Goal: Task Accomplishment & Management: Manage account settings

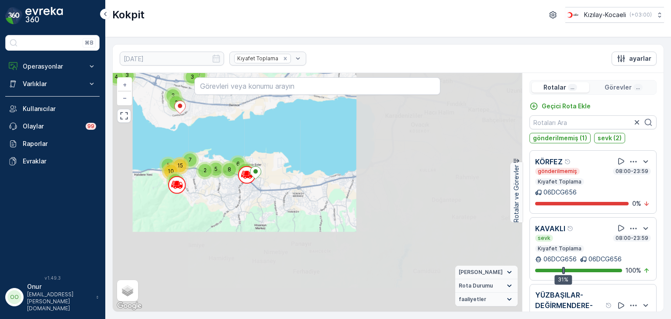
scroll to position [42, 0]
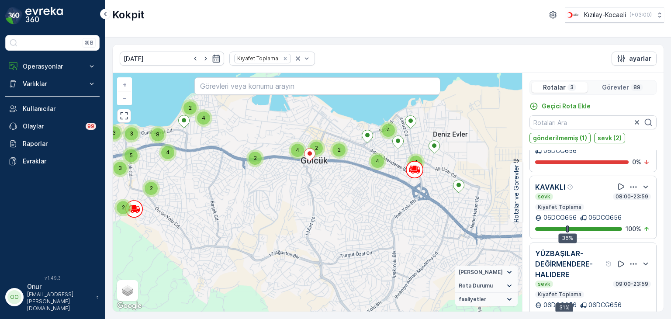
drag, startPoint x: 279, startPoint y: 149, endPoint x: 281, endPoint y: 260, distance: 111.4
click at [281, 260] on div "2 2 2 2 2 2 3 2 4 2 5 3 2 2 3 4 8 2 4 4 4 2 2 4 + − Uydu Yol haritası Arazi Kar…" at bounding box center [317, 192] width 409 height 239
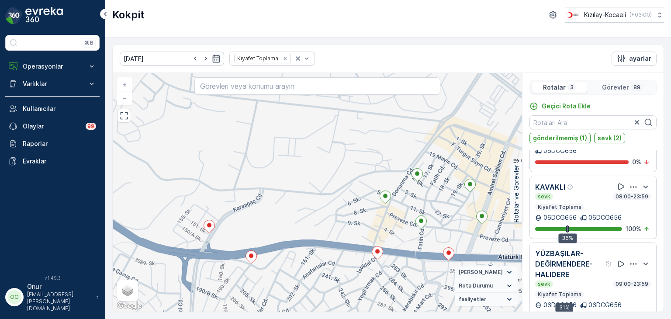
drag, startPoint x: 253, startPoint y: 240, endPoint x: 264, endPoint y: 135, distance: 105.8
click at [264, 135] on div "2 + − Uydu Yol haritası Arazi Karışık Leaflet Klavye kısayolları Harita Veriler…" at bounding box center [317, 192] width 409 height 239
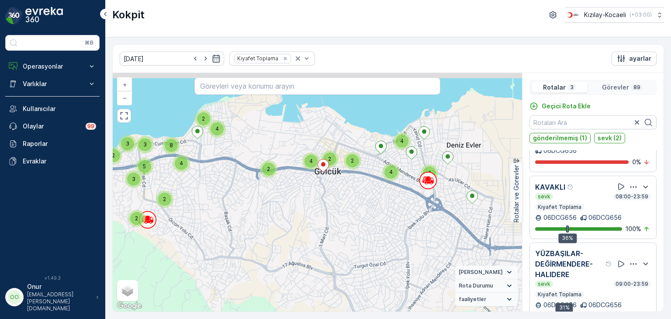
drag, startPoint x: 220, startPoint y: 136, endPoint x: 256, endPoint y: 160, distance: 43.5
click at [256, 160] on div "2 2 2 2 2 2 3 2 4 2 5 3 2 2 3 4 8 2 4 4 4 2 2 4 + − Uydu Yol haritası Arazi Kar…" at bounding box center [317, 192] width 409 height 239
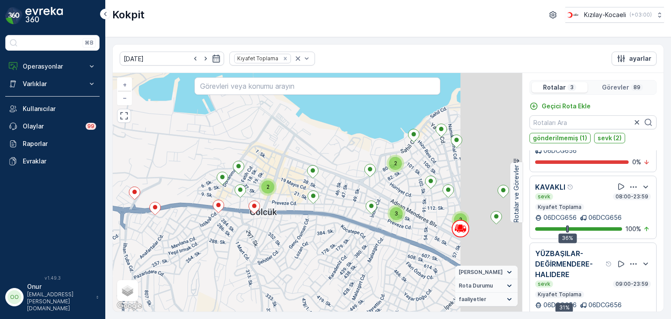
drag, startPoint x: 439, startPoint y: 192, endPoint x: 266, endPoint y: 160, distance: 175.6
click at [266, 160] on div "2 2 3 2 2 3 2 2 2 3 3 2 2 2 3 + − Uydu Yol haritası Arazi Karışık Leaflet Klavy…" at bounding box center [317, 192] width 409 height 239
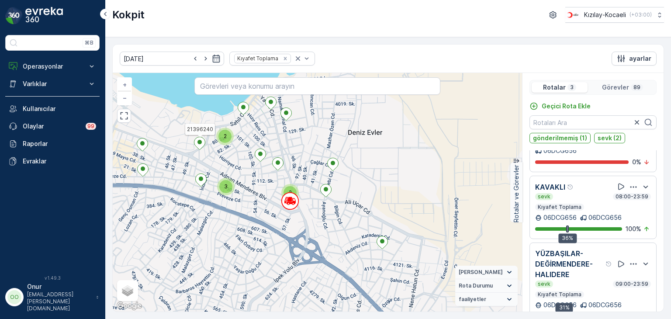
click at [368, 228] on div "2 2 3 2 2 3 2 2 2 3 3 2 2 2 3 21396240 + − Uydu Yol haritası Arazi Karışık Leaf…" at bounding box center [317, 192] width 409 height 239
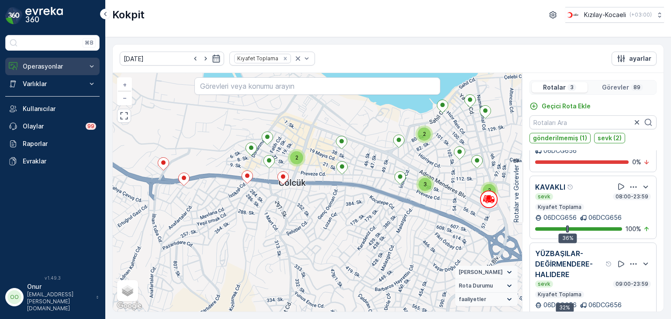
click at [59, 67] on p "Operasyonlar" at bounding box center [52, 66] width 59 height 9
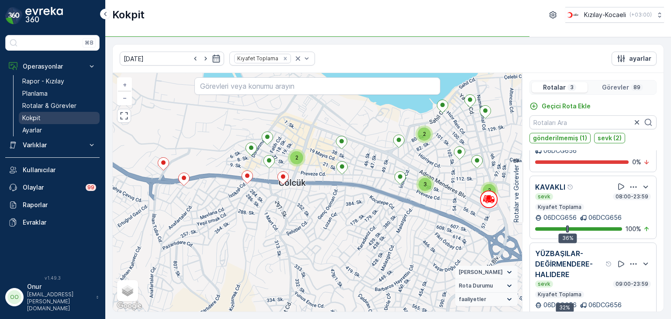
click at [35, 115] on p "Kokpit" at bounding box center [31, 118] width 18 height 9
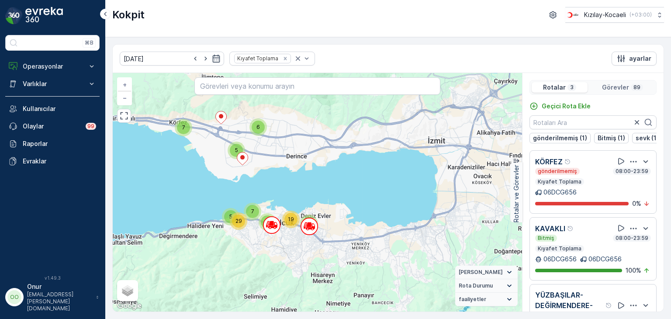
drag, startPoint x: 264, startPoint y: 221, endPoint x: 237, endPoint y: 208, distance: 29.7
click at [237, 208] on div "5 7 6 7 19 2 7 5 29 + − Uydu Yol haritası Arazi Karışık Leaflet Klavye kısayoll…" at bounding box center [317, 192] width 409 height 239
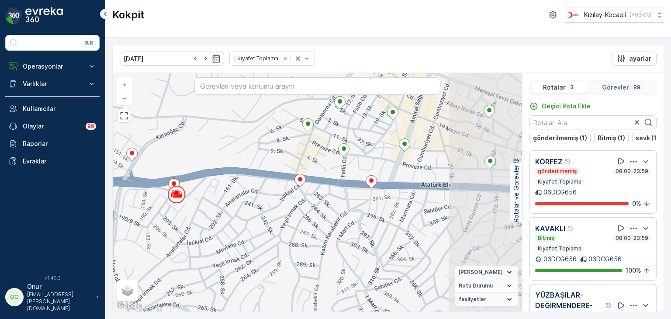
drag, startPoint x: 315, startPoint y: 189, endPoint x: 186, endPoint y: 210, distance: 130.6
click at [186, 210] on div "2 + − Uydu Yol haritası Arazi Karışık Leaflet Klavye kısayolları Harita Veriler…" at bounding box center [317, 192] width 409 height 239
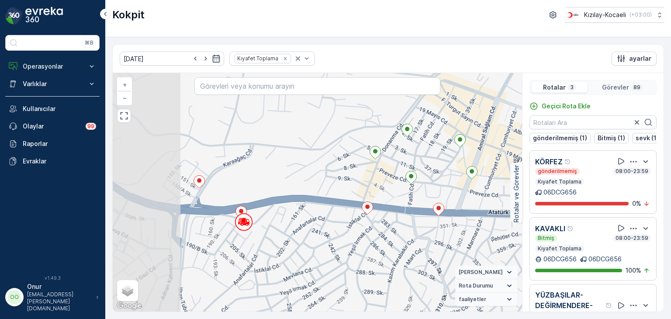
drag, startPoint x: 208, startPoint y: 205, endPoint x: 267, endPoint y: 219, distance: 61.0
click at [267, 219] on div "2 + − Uydu Yol haritası Arazi Karışık Leaflet Klavye kısayolları Harita Veriler…" at bounding box center [317, 192] width 409 height 239
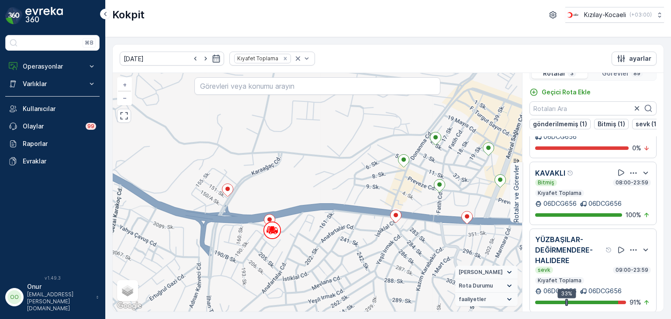
scroll to position [21, 0]
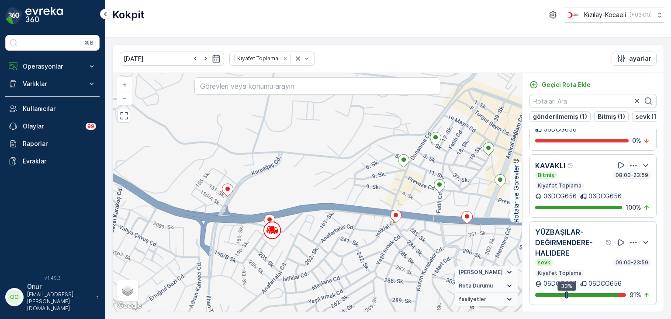
click at [629, 243] on icon "button" at bounding box center [633, 242] width 9 height 9
click at [613, 253] on span "Daha fazla ayrıntı görün" at bounding box center [622, 250] width 69 height 9
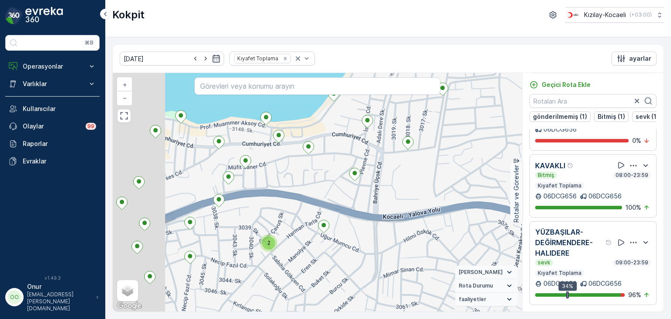
drag, startPoint x: 224, startPoint y: 165, endPoint x: 305, endPoint y: 180, distance: 82.1
click at [305, 180] on div "2 + − Uydu Yol haritası Arazi Karışık Leaflet Klavye kısayolları Harita Veriler…" at bounding box center [317, 192] width 409 height 239
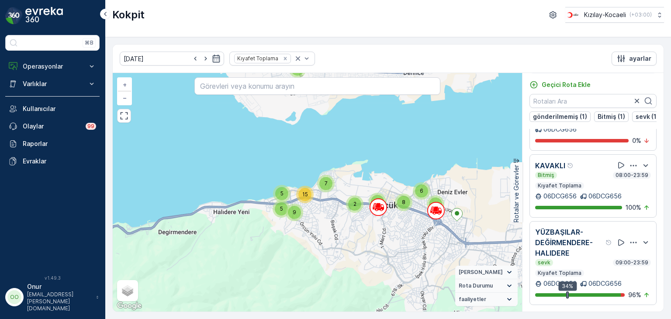
drag, startPoint x: 410, startPoint y: 206, endPoint x: 337, endPoint y: 231, distance: 76.8
click at [395, 211] on div "8" at bounding box center [403, 202] width 17 height 17
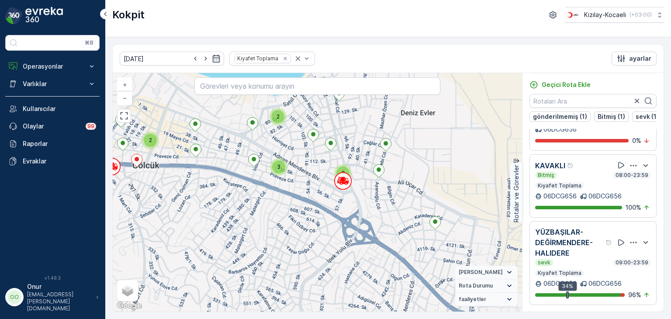
drag, startPoint x: 357, startPoint y: 180, endPoint x: 329, endPoint y: 228, distance: 55.6
click at [329, 228] on div "2 2 3 2 2 2 3 2 2 3 3 2 2 2 3 21396217 + − Uydu Yol haritası Arazi Karışık Leaf…" at bounding box center [317, 192] width 409 height 239
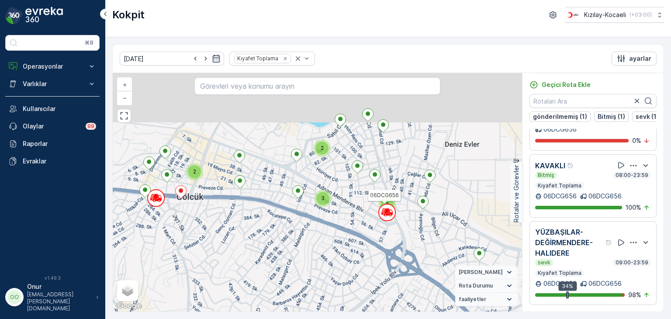
drag, startPoint x: 275, startPoint y: 189, endPoint x: 279, endPoint y: 297, distance: 108.0
click at [279, 297] on div "2 2 3 2 2 2 3 2 2 3 3 2 2 2 3 06DCG656 + − Uydu Yol haritası Arazi Karışık Leaf…" at bounding box center [317, 192] width 409 height 239
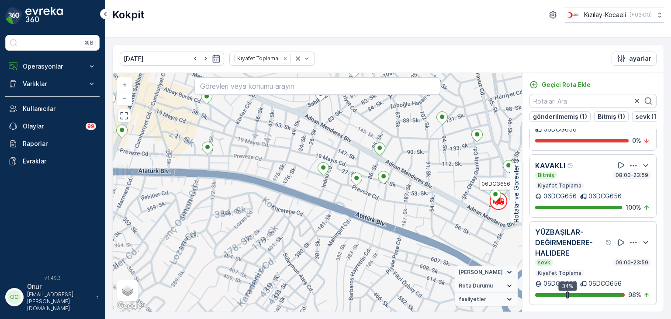
drag, startPoint x: 274, startPoint y: 229, endPoint x: 308, endPoint y: 329, distance: 105.8
click at [308, 319] on html "⌘B Operasyonlar Rapor - Kızılay Planlama Rotalar & Görevler Kokpit Ayarlar Varl…" at bounding box center [335, 159] width 671 height 319
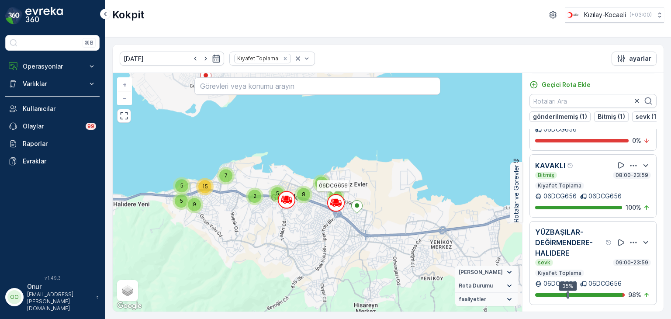
drag, startPoint x: 204, startPoint y: 277, endPoint x: 270, endPoint y: 207, distance: 96.4
click at [270, 207] on div "3 4 2 3 3 3 5 7 5 9 15 2 6 5 6 8 06DCG656 + − Uydu Yol haritası Arazi Karışık L…" at bounding box center [317, 192] width 409 height 239
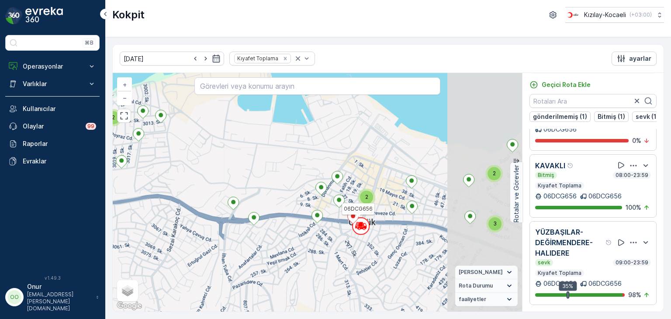
drag, startPoint x: 404, startPoint y: 182, endPoint x: 278, endPoint y: 251, distance: 143.5
click at [278, 251] on div "2 2 3 2 2 2 3 2 2 3 3 2 2 2 3 06DCG656 06DCG656 + − Uydu Yol haritası Arazi Kar…" at bounding box center [317, 192] width 409 height 239
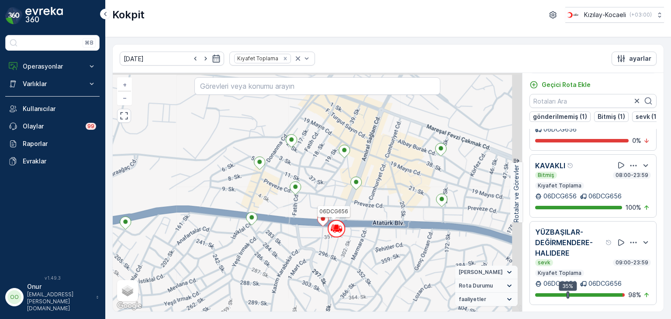
drag, startPoint x: 352, startPoint y: 228, endPoint x: 269, endPoint y: 242, distance: 84.7
click at [269, 242] on div "2 06DCG656 06DCG656 + − Uydu Yol haritası Arazi Karışık Leaflet Klavye kısayoll…" at bounding box center [317, 192] width 409 height 239
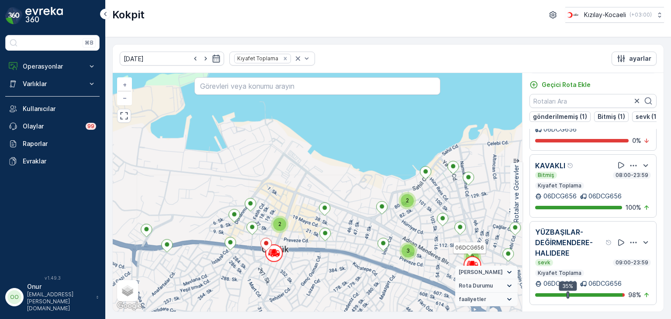
drag, startPoint x: 361, startPoint y: 234, endPoint x: 318, endPoint y: 254, distance: 47.1
click at [318, 254] on div "2 2 3 2 2 2 3 2 2 3 3 2 2 2 3 06DCG656 + − Uydu Yol haritası Arazi Karışık Leaf…" at bounding box center [317, 192] width 409 height 239
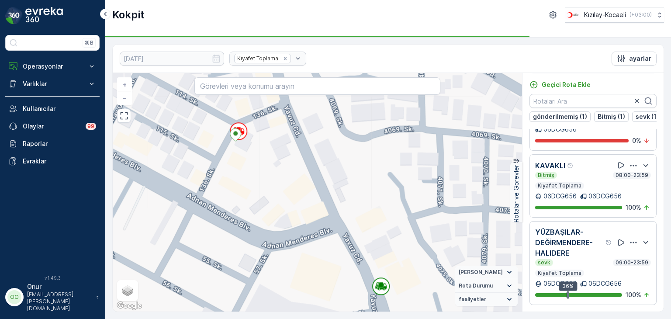
drag, startPoint x: 202, startPoint y: 170, endPoint x: 234, endPoint y: 195, distance: 40.7
click at [234, 195] on div "+ − Uydu Yol haritası Arazi Karışık Leaflet Klavye kısayolları Harita Verileri …" at bounding box center [317, 192] width 409 height 239
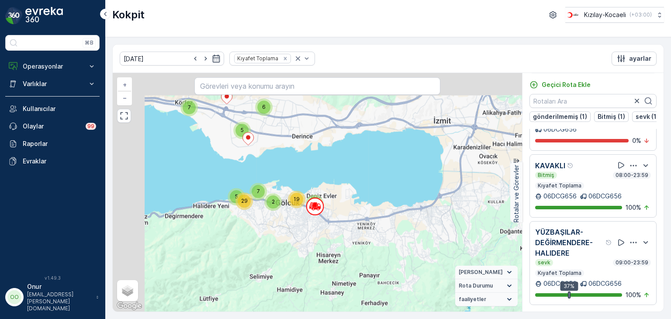
click at [281, 207] on div "2" at bounding box center [272, 201] width 17 height 17
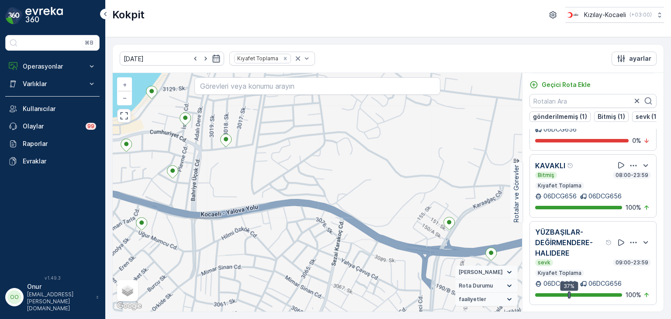
drag, startPoint x: 383, startPoint y: 179, endPoint x: 151, endPoint y: 176, distance: 232.0
click at [151, 176] on div "2 + − Uydu Yol haritası Arazi Karışık Leaflet Klavye kısayolları Harita Veriler…" at bounding box center [317, 192] width 409 height 239
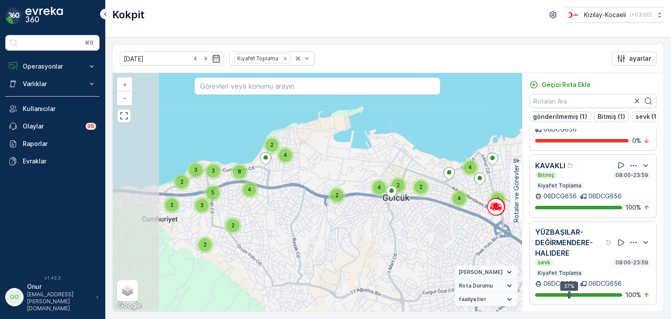
drag, startPoint x: 250, startPoint y: 176, endPoint x: 343, endPoint y: 172, distance: 92.3
click at [343, 172] on div "2 2 2 2 2 2 3 2 4 2 3 2 2 5 3 4 8 2 4 4 4 2 2 4 + − Uydu Yol haritası Arazi Kar…" at bounding box center [317, 192] width 409 height 239
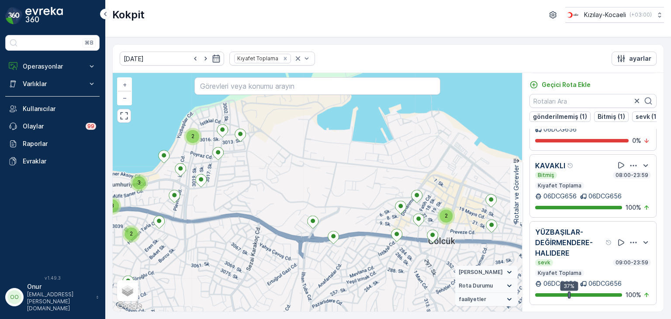
drag, startPoint x: 272, startPoint y: 159, endPoint x: 272, endPoint y: 194, distance: 34.5
click at [272, 194] on div "2 2 3 2 2 2 3 2 2 3 3 2 2 2 3 + − Uydu Yol haritası Arazi Karışık Leaflet Klavy…" at bounding box center [317, 192] width 409 height 239
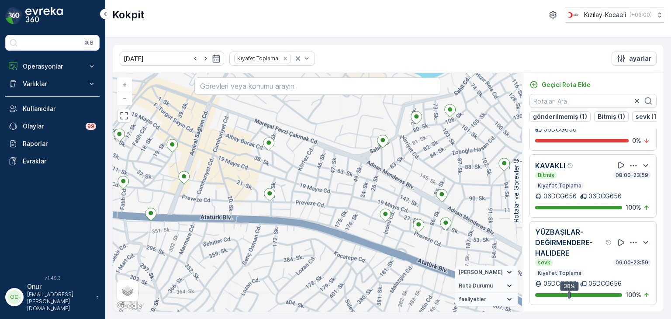
scroll to position [46, 0]
click at [629, 240] on icon "button" at bounding box center [633, 242] width 9 height 9
click at [614, 253] on span "Daha fazla ayrıntı görün" at bounding box center [622, 250] width 69 height 9
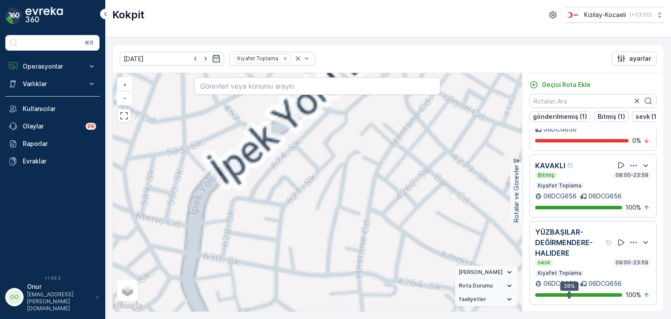
drag, startPoint x: 247, startPoint y: 193, endPoint x: 260, endPoint y: 327, distance: 135.1
click at [260, 319] on html "⌘B Operasyonlar Rapor - Kızılay Planlama Rotalar & Görevler Kokpit Ayarlar Varl…" at bounding box center [335, 159] width 671 height 319
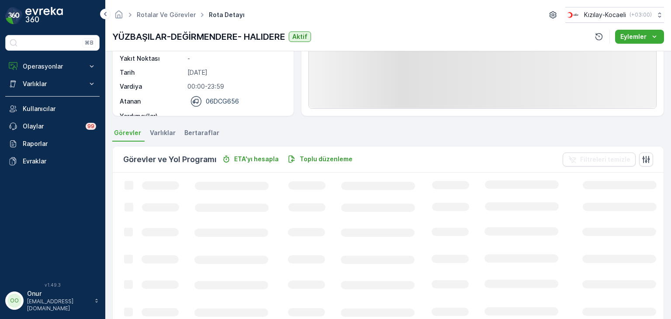
scroll to position [131, 0]
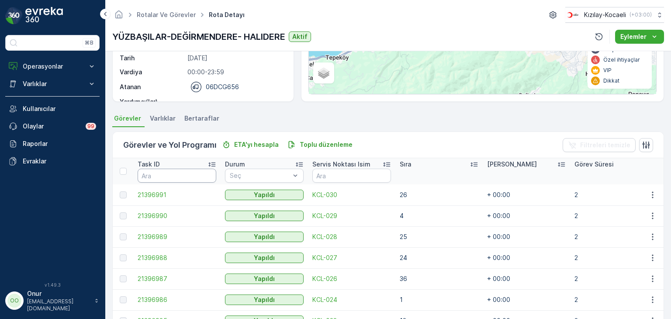
click at [191, 178] on input "text" at bounding box center [177, 176] width 79 height 14
type input "971"
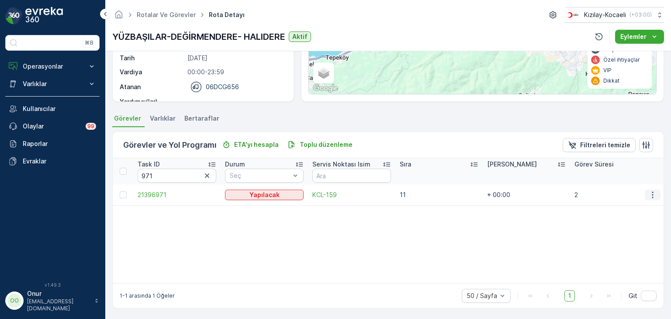
click at [652, 197] on icon "button" at bounding box center [652, 195] width 9 height 9
click at [637, 206] on span "Daha fazla ayrıntı görün" at bounding box center [632, 207] width 69 height 9
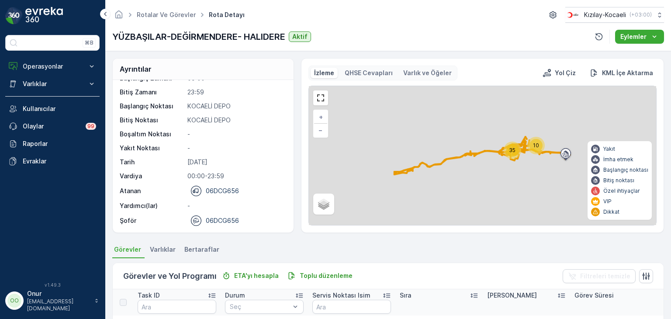
scroll to position [175, 0]
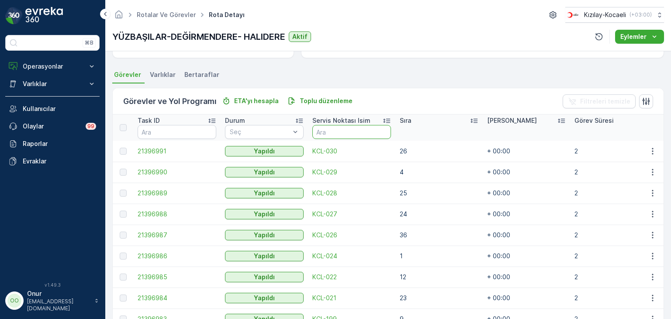
click at [329, 132] on input "text" at bounding box center [351, 132] width 79 height 14
click at [191, 128] on input "text" at bounding box center [177, 132] width 79 height 14
type input "161"
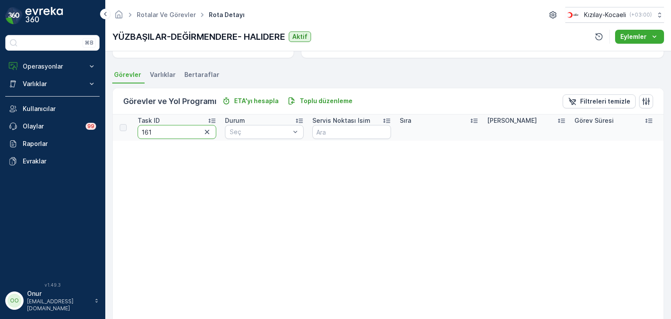
drag, startPoint x: 175, startPoint y: 129, endPoint x: 126, endPoint y: 129, distance: 48.5
click at [126, 128] on tr "Task ID 161 Durum Seç Servis Noktası Isim Sıra Tahmini Süre Görev Süresi Zaman …" at bounding box center [434, 127] width 643 height 26
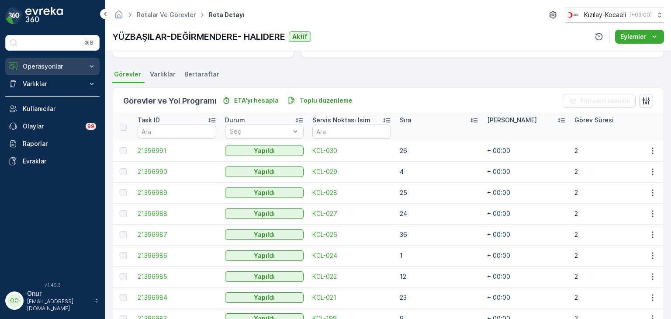
scroll to position [175, 0]
click at [73, 64] on p "Operasyonlar" at bounding box center [52, 66] width 59 height 9
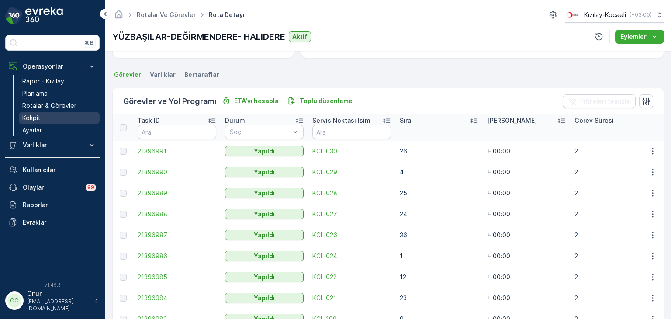
click at [35, 122] on link "Kokpit" at bounding box center [59, 118] width 81 height 12
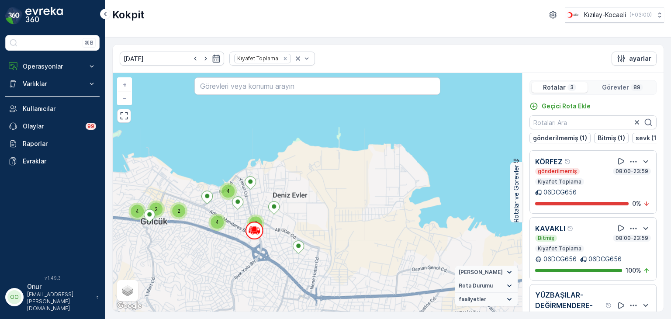
click at [629, 161] on icon "button" at bounding box center [633, 161] width 9 height 9
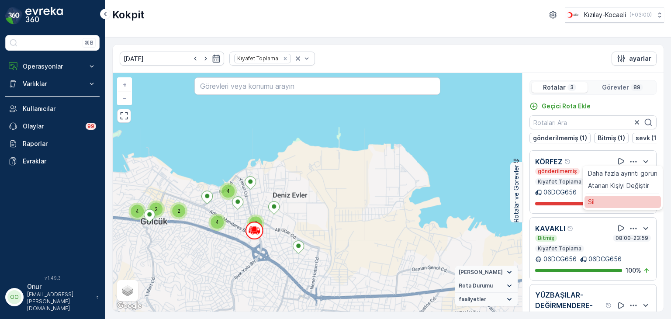
click at [600, 205] on div "Sil" at bounding box center [623, 202] width 76 height 12
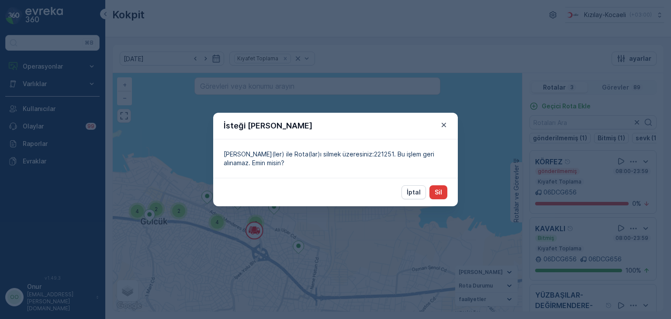
click at [437, 191] on p "Sil" at bounding box center [438, 192] width 7 height 9
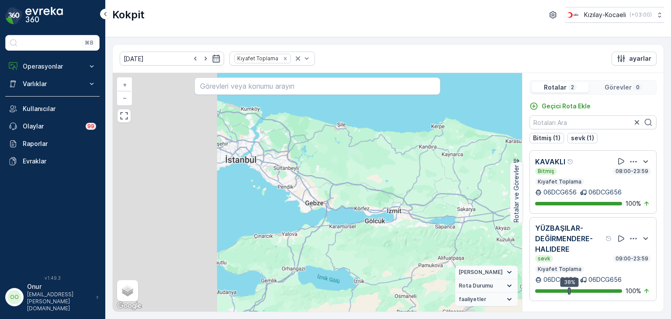
drag, startPoint x: 187, startPoint y: 149, endPoint x: 388, endPoint y: 224, distance: 214.3
click at [388, 224] on div "+ − Uydu Yol haritası Arazi Karışık Leaflet Klavye kısayolları Harita Verileri …" at bounding box center [317, 192] width 409 height 239
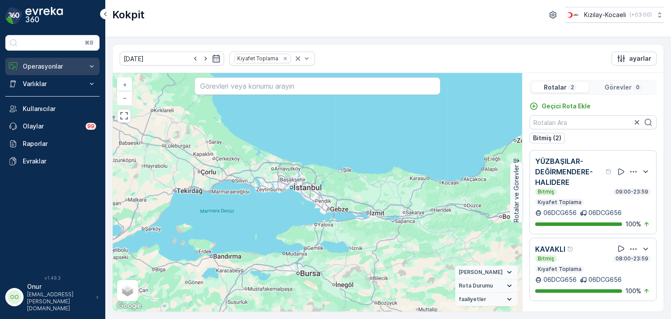
click at [52, 69] on p "Operasyonlar" at bounding box center [52, 66] width 59 height 9
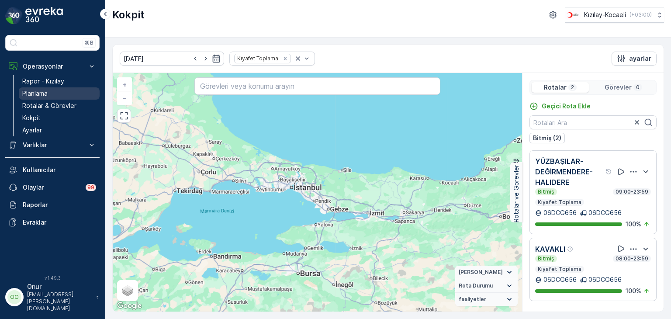
click at [52, 92] on link "Planlama" at bounding box center [59, 93] width 81 height 12
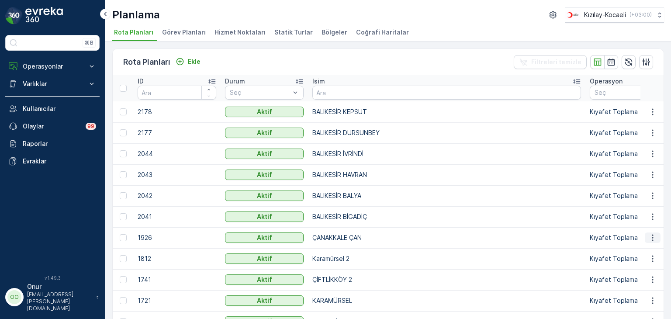
click at [652, 236] on icon "button" at bounding box center [652, 238] width 1 height 7
click at [633, 247] on span "Rota Planını Düzenle" at bounding box center [637, 250] width 60 height 9
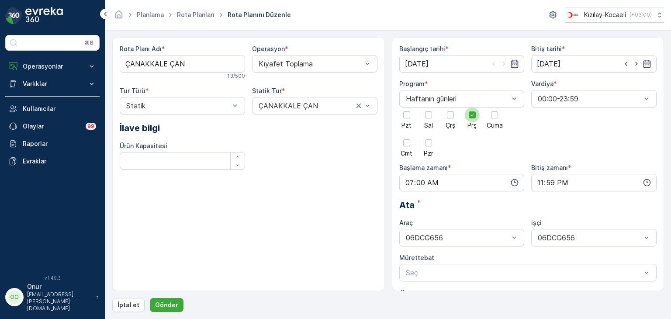
click at [474, 117] on icon at bounding box center [472, 115] width 6 height 6
click at [472, 107] on input "Prş" at bounding box center [472, 107] width 0 height 0
click at [494, 118] on div at bounding box center [494, 114] width 15 height 15
click at [495, 107] on input "Cuma" at bounding box center [495, 107] width 0 height 0
click at [169, 303] on p "Gönder" at bounding box center [166, 305] width 23 height 9
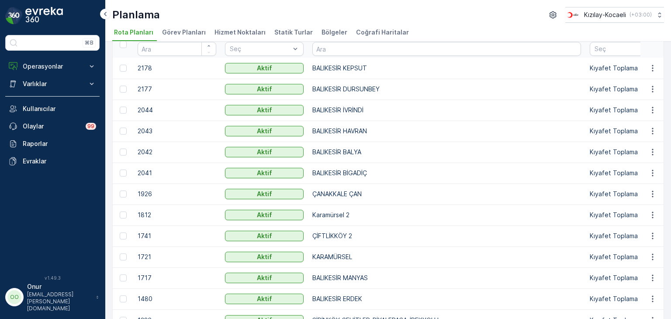
scroll to position [87, 0]
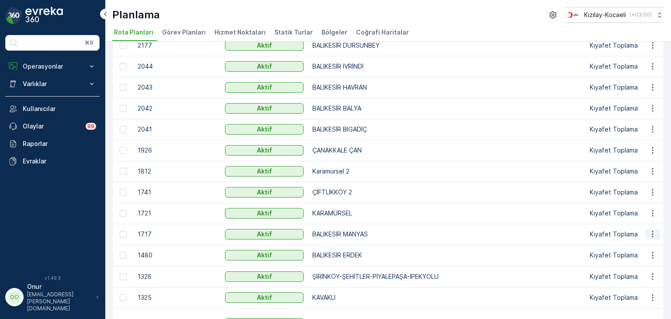
click at [648, 236] on icon "button" at bounding box center [652, 234] width 9 height 9
click at [638, 243] on span "Rota Planını Düzenle" at bounding box center [637, 246] width 60 height 9
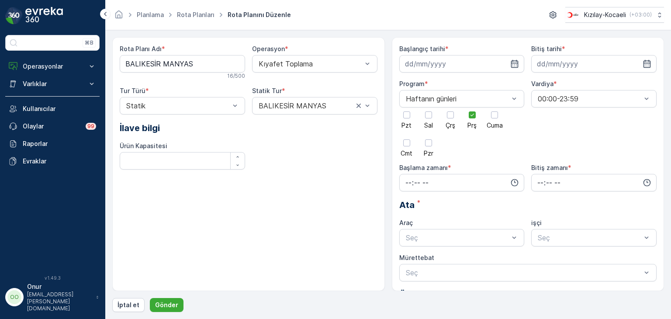
type input "28.08.2024"
type input "31.12.2025"
type input "07:00"
type input "23:59"
click at [467, 118] on div at bounding box center [472, 114] width 15 height 15
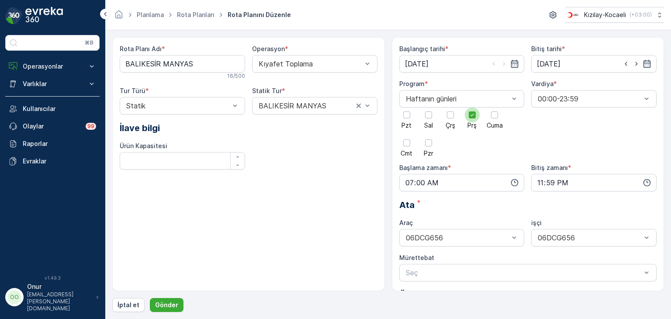
click at [472, 107] on input "Prş" at bounding box center [472, 107] width 0 height 0
click at [498, 118] on div at bounding box center [494, 114] width 15 height 15
click at [495, 107] on input "Cuma" at bounding box center [495, 107] width 0 height 0
click at [163, 304] on p "Gönder" at bounding box center [166, 305] width 23 height 9
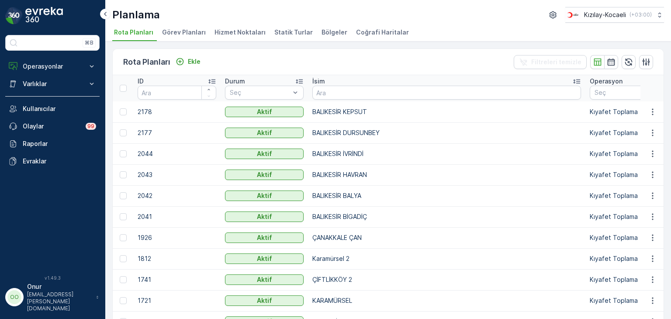
scroll to position [44, 0]
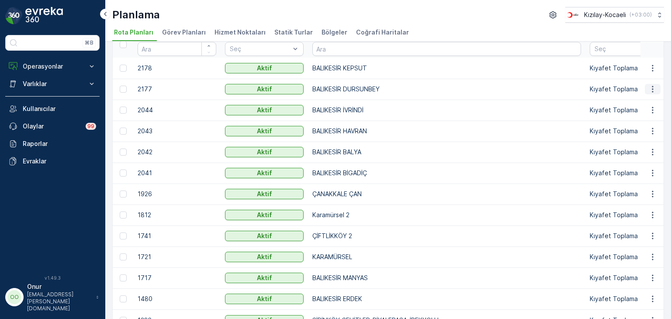
click at [651, 84] on button "button" at bounding box center [653, 89] width 16 height 10
click at [638, 103] on span "Rota Planını Düzenle" at bounding box center [637, 101] width 60 height 9
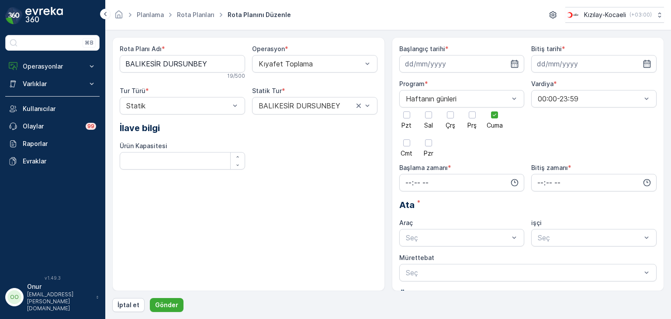
type input "28.06.2025"
type input "30.06.2030"
type input "08:00"
type input "23:59"
click at [514, 185] on icon "button" at bounding box center [514, 182] width 7 height 7
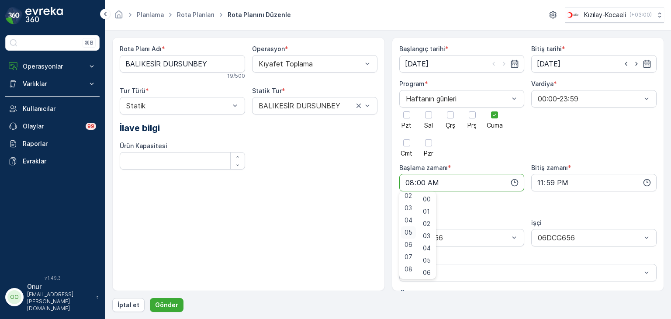
scroll to position [44, 0]
click at [411, 243] on span "07" at bounding box center [409, 241] width 8 height 9
type input "07:00"
click at [430, 201] on span "00" at bounding box center [427, 199] width 8 height 9
click at [158, 304] on p "Gönder" at bounding box center [166, 305] width 23 height 9
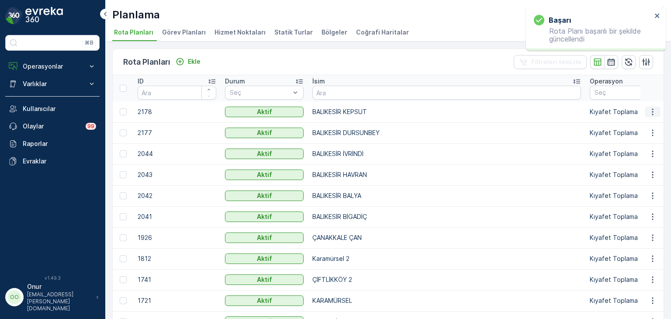
click at [649, 112] on icon "button" at bounding box center [652, 111] width 9 height 9
click at [641, 125] on span "Rota Planını Düzenle" at bounding box center [637, 124] width 60 height 9
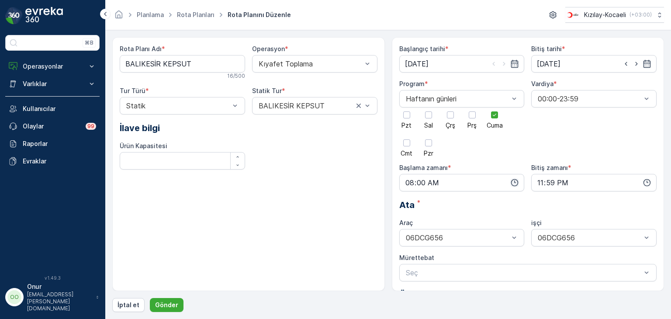
click at [513, 182] on icon "button" at bounding box center [514, 182] width 9 height 9
click at [411, 242] on span "07" at bounding box center [409, 241] width 8 height 9
type input "07:00"
click at [175, 309] on button "Gönder" at bounding box center [167, 305] width 34 height 14
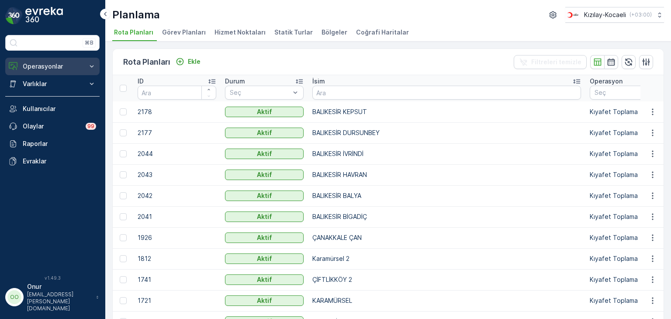
click at [50, 69] on p "Operasyonlar" at bounding box center [52, 66] width 59 height 9
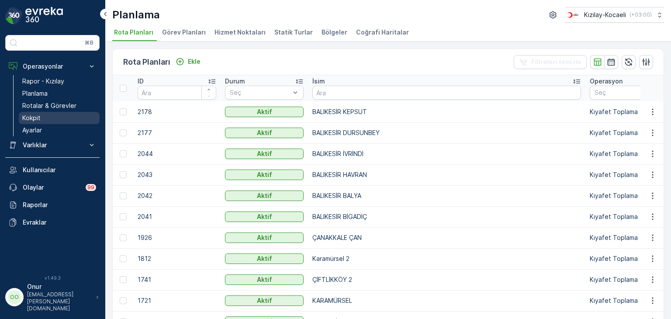
click at [42, 114] on link "Kokpit" at bounding box center [59, 118] width 81 height 12
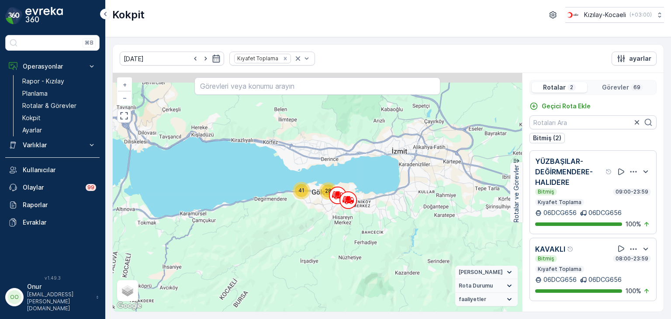
drag, startPoint x: 350, startPoint y: 163, endPoint x: 311, endPoint y: 264, distance: 108.6
click at [310, 268] on div "41 28 + − Uydu Yol haritası Arazi Karışık Leaflet Klavye kısayolları Harita Ver…" at bounding box center [317, 192] width 409 height 239
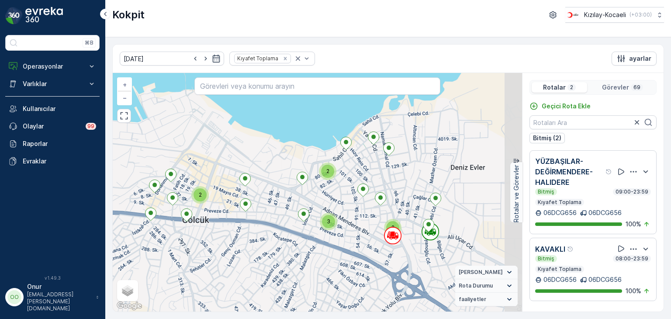
drag, startPoint x: 426, startPoint y: 207, endPoint x: 348, endPoint y: 242, distance: 85.7
click at [348, 242] on div "2 3 2 2 2 3 2 2 3 3 2 2 2 3 + − Uydu Yol haritası Arazi Karışık Leaflet Klavye …" at bounding box center [317, 192] width 409 height 239
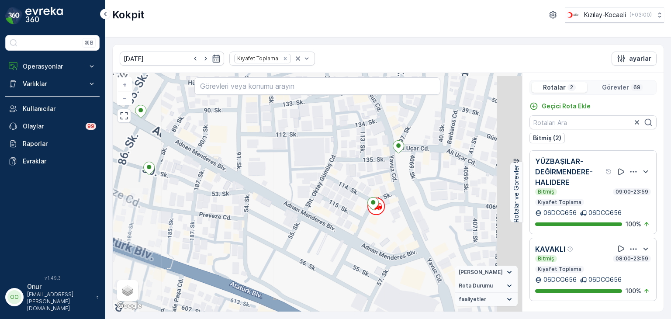
drag, startPoint x: 391, startPoint y: 244, endPoint x: 119, endPoint y: 238, distance: 272.7
click at [119, 238] on div "+ − Uydu Yol haritası Arazi Karışık Leaflet Klavye kısayolları Harita Verileri …" at bounding box center [317, 192] width 409 height 239
